Goal: Task Accomplishment & Management: Manage account settings

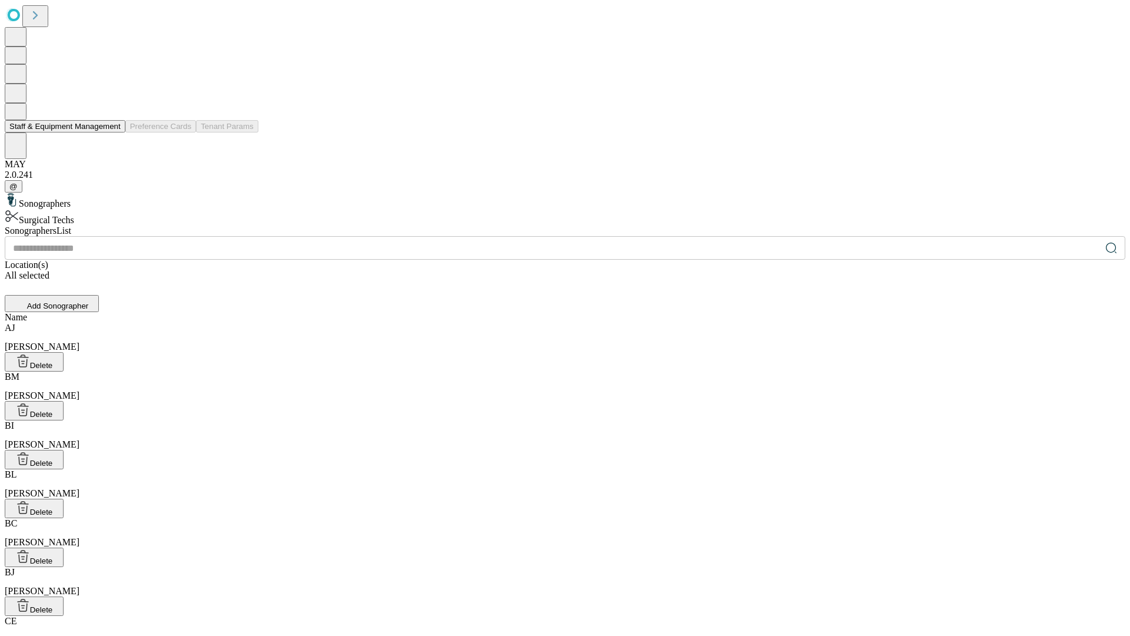
click at [112, 132] on button "Staff & Equipment Management" at bounding box center [65, 126] width 121 height 12
